Goal: Find contact information: Find contact information

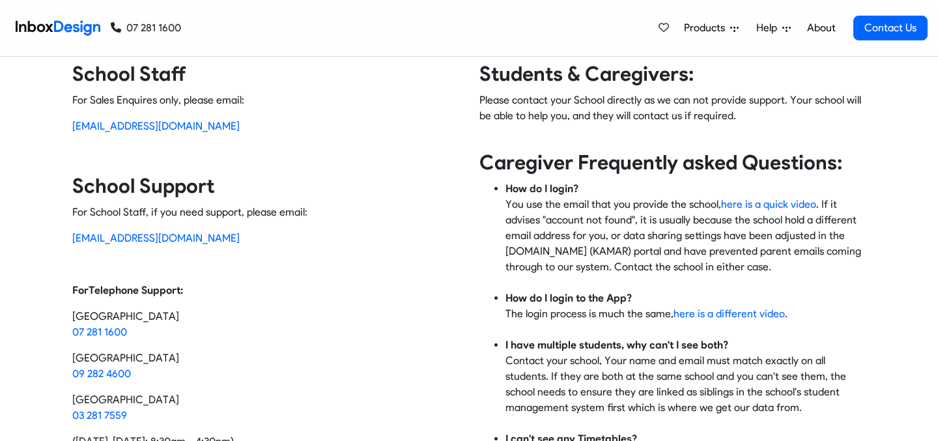
scroll to position [48, 0]
click at [200, 131] on p "[EMAIL_ADDRESS][DOMAIN_NAME]" at bounding box center [265, 127] width 386 height 16
click at [167, 188] on strong "School Support" at bounding box center [143, 186] width 142 height 24
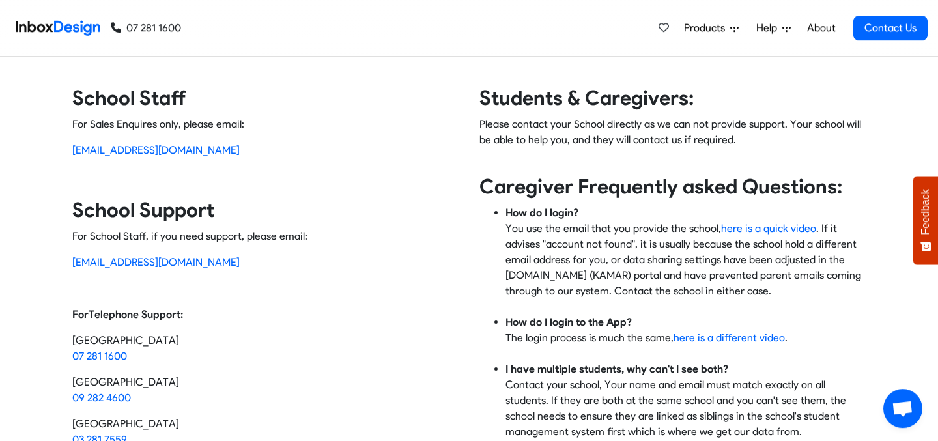
scroll to position [0, 0]
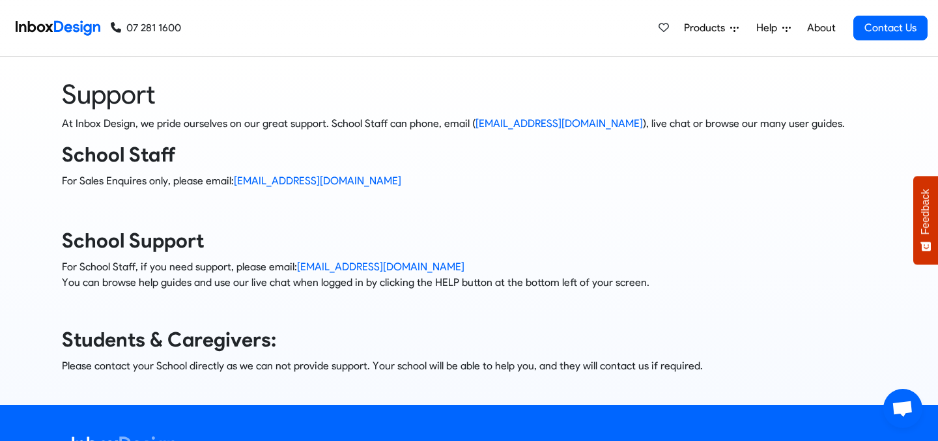
click at [458, 272] on p "For School Staff, if you need support, please email: support@inboxdesign.co.nz …" at bounding box center [469, 274] width 815 height 31
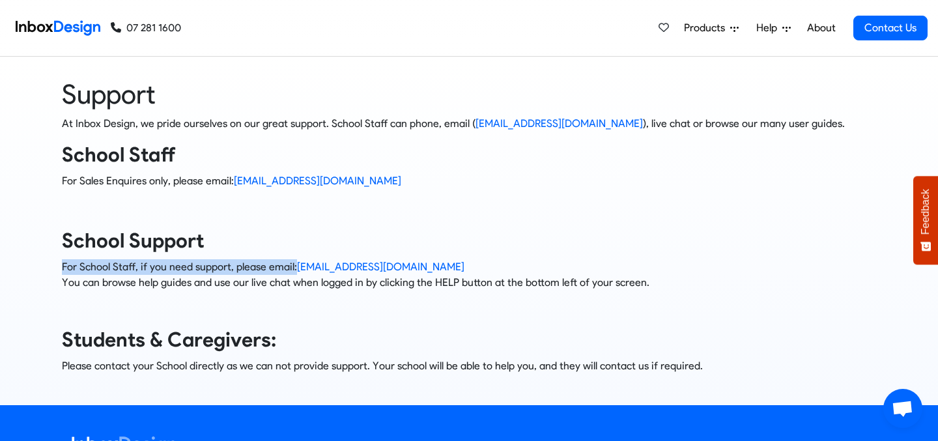
click at [458, 272] on p "For School Staff, if you need support, please email: support@inboxdesign.co.nz …" at bounding box center [469, 274] width 815 height 31
click at [445, 272] on p "For School Staff, if you need support, please email: support@inboxdesign.co.nz …" at bounding box center [469, 274] width 815 height 31
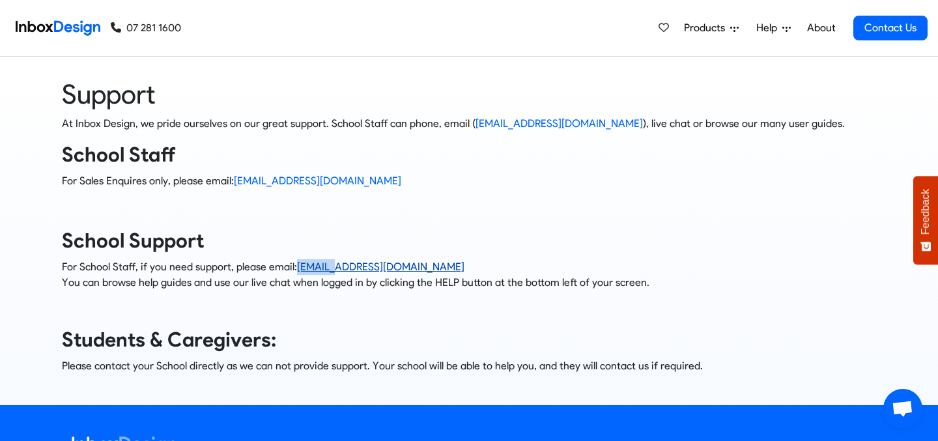
drag, startPoint x: 445, startPoint y: 272, endPoint x: 331, endPoint y: 270, distance: 114.1
click at [331, 270] on p "For School Staff, if you need support, please email: support@inboxdesign.co.nz …" at bounding box center [469, 274] width 815 height 31
click at [153, 29] on link "07 281 1600" at bounding box center [146, 28] width 70 height 16
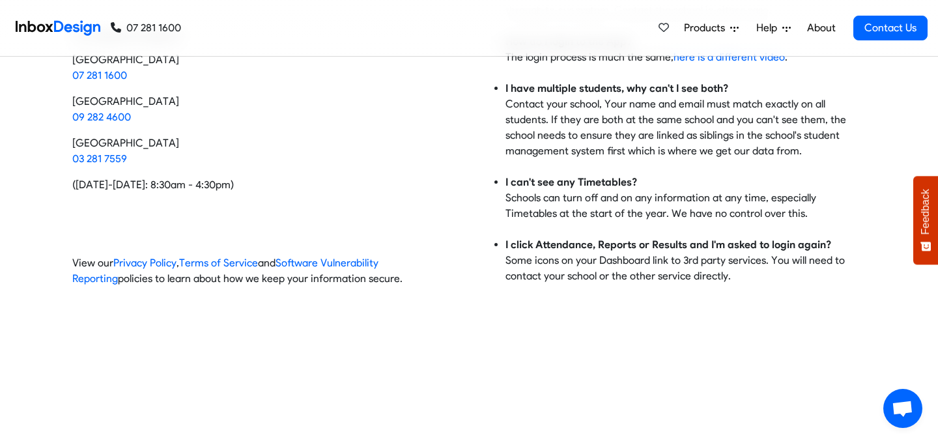
scroll to position [413, 0]
